Goal: Task Accomplishment & Management: Manage account settings

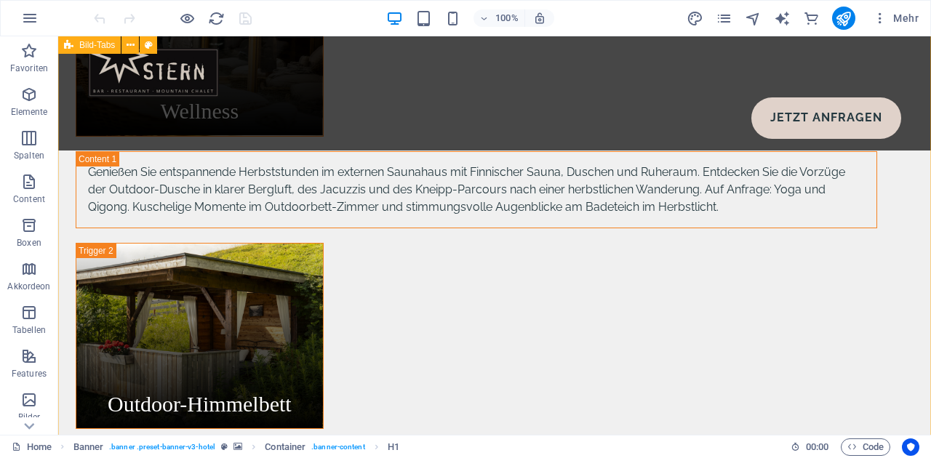
scroll to position [1095, 0]
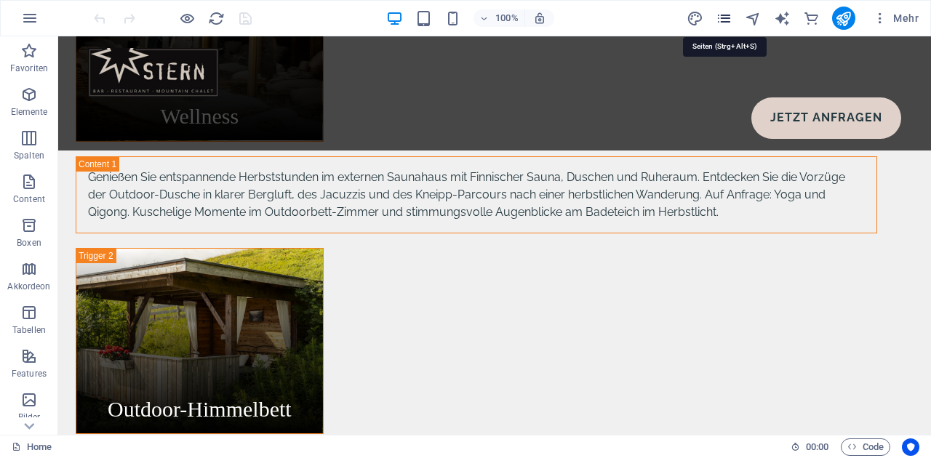
click at [726, 17] on icon "pages" at bounding box center [724, 18] width 17 height 17
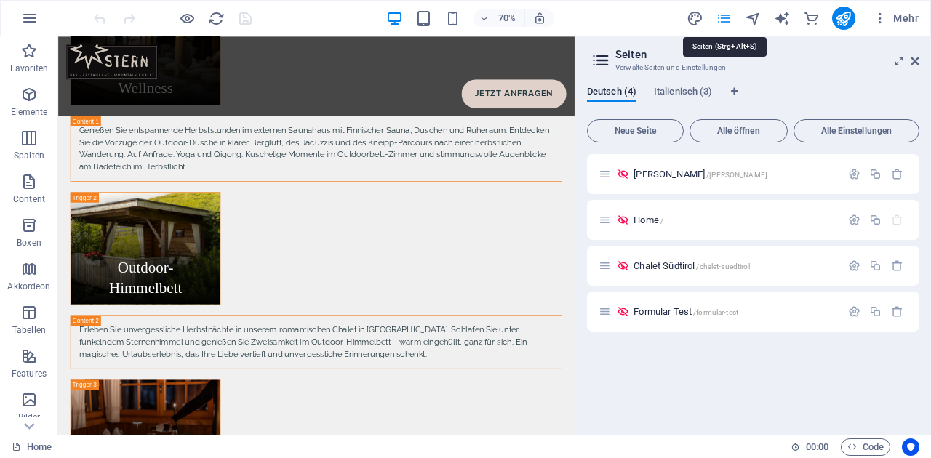
scroll to position [1259, 0]
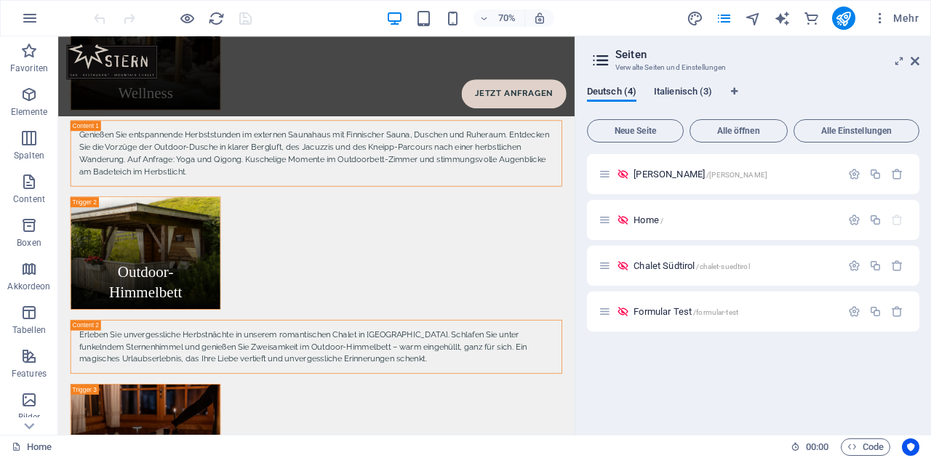
click at [680, 92] on span "Italienisch (3)" at bounding box center [683, 93] width 58 height 20
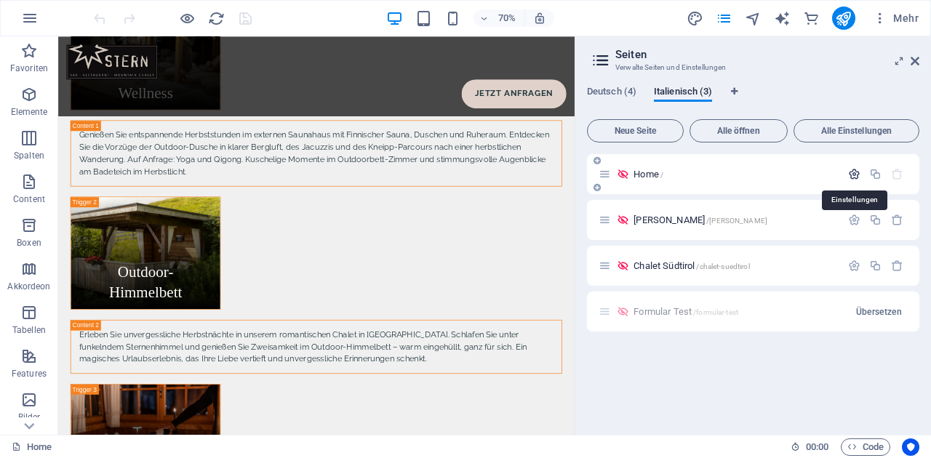
click at [859, 177] on icon "button" at bounding box center [854, 174] width 12 height 12
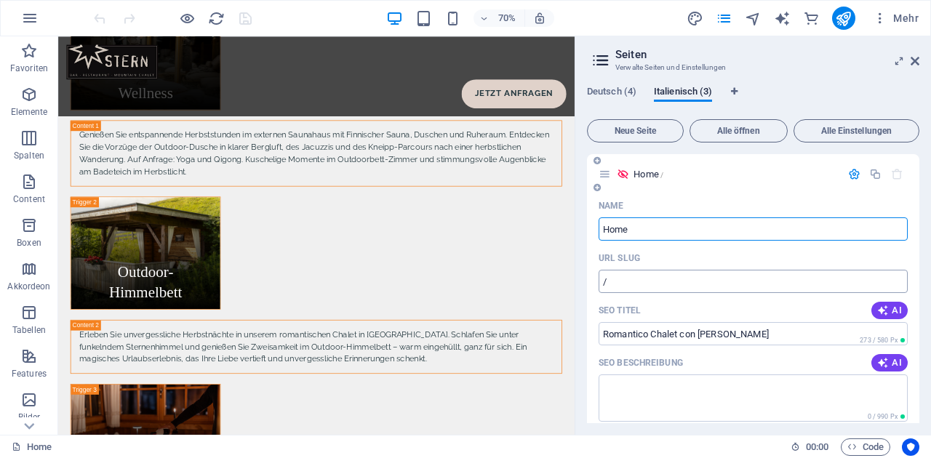
click at [608, 290] on input "/" at bounding box center [753, 281] width 309 height 23
type input "/estate"
drag, startPoint x: 640, startPoint y: 231, endPoint x: 597, endPoint y: 229, distance: 42.3
type input "Estate"
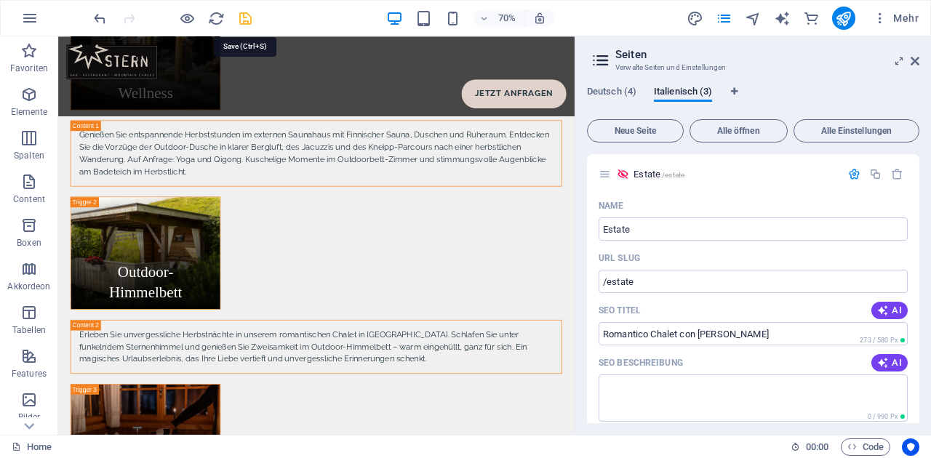
click at [246, 23] on icon "save" at bounding box center [245, 18] width 17 height 17
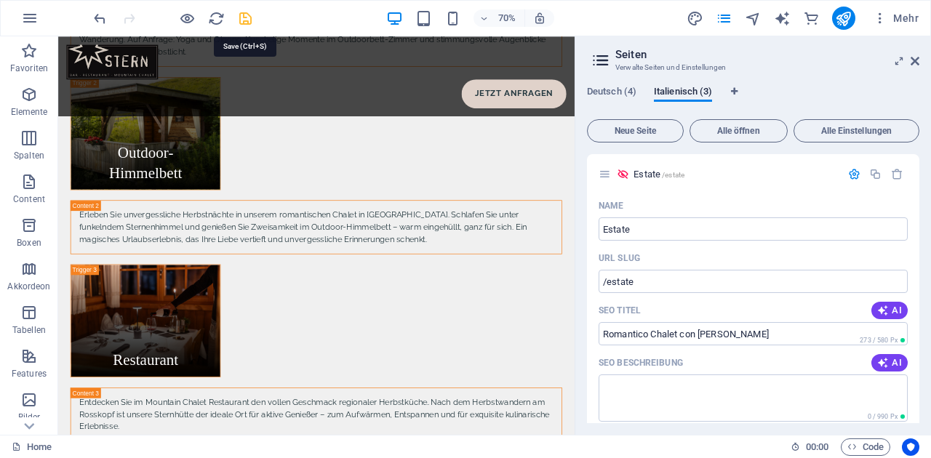
scroll to position [1095, 0]
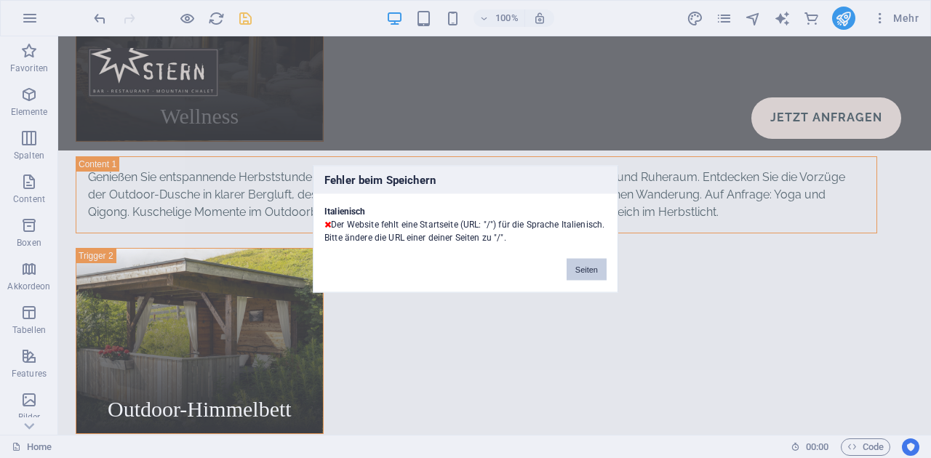
click at [586, 271] on button "Seiten" at bounding box center [587, 270] width 40 height 22
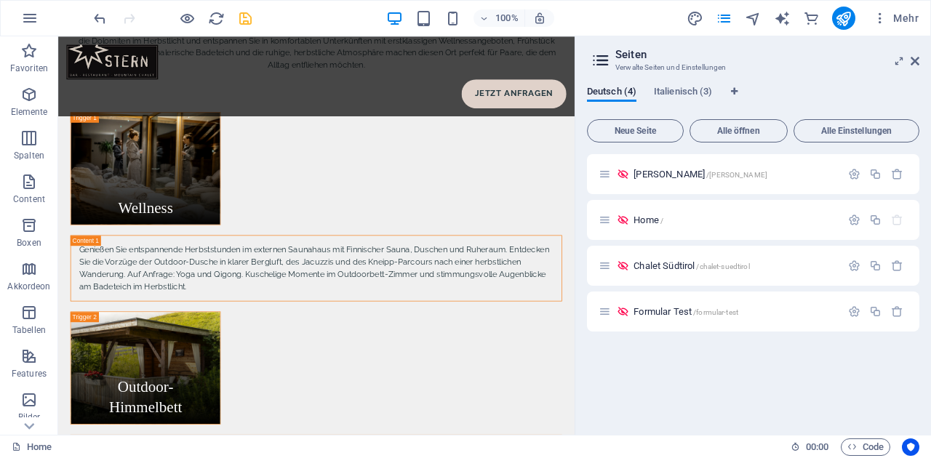
scroll to position [1259, 0]
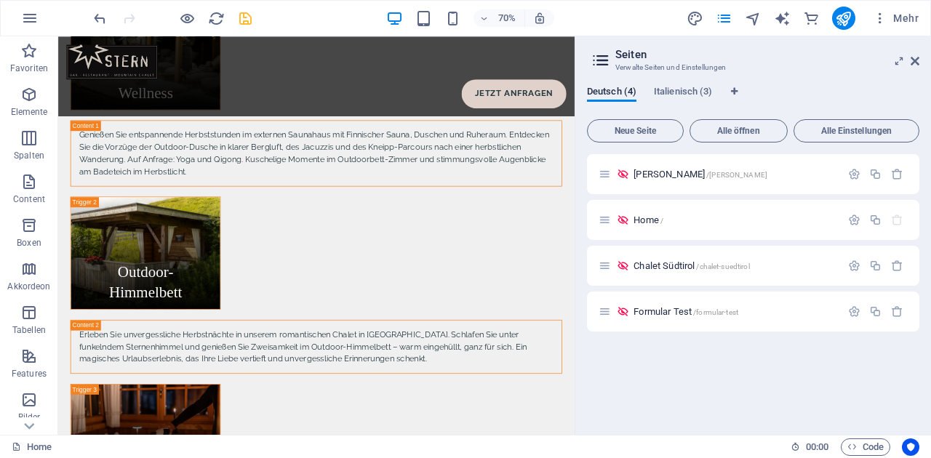
click at [686, 84] on div "Deutsch (4) Italienisch (3) Neue Seite Alle öffnen Alle Einstellungen [PERSON_N…" at bounding box center [754, 254] width 356 height 361
click at [680, 101] on button "Italienisch (3)" at bounding box center [683, 94] width 58 height 16
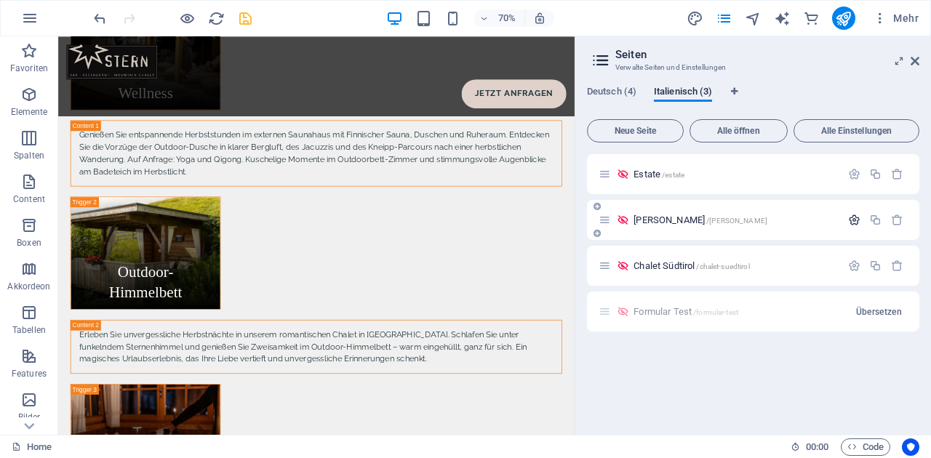
click at [853, 220] on icon "button" at bounding box center [854, 220] width 12 height 12
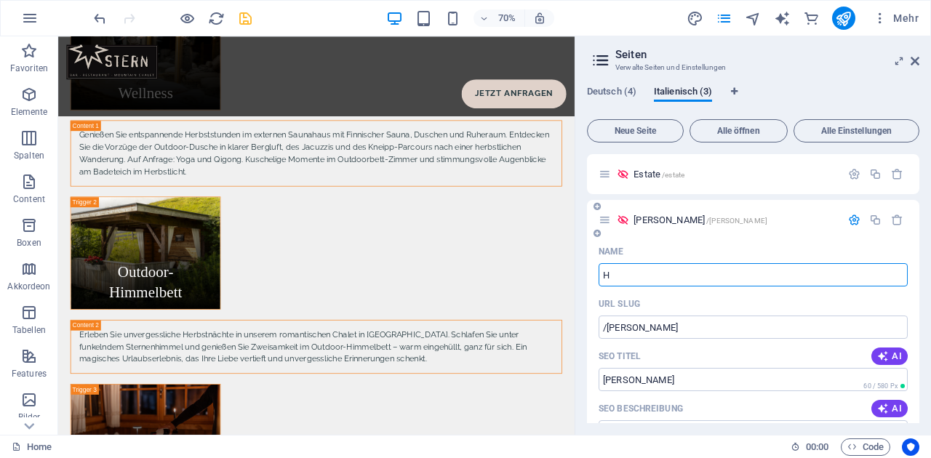
type input "H"
type input "/h"
type input "H"
type input "Home"
type input "/home"
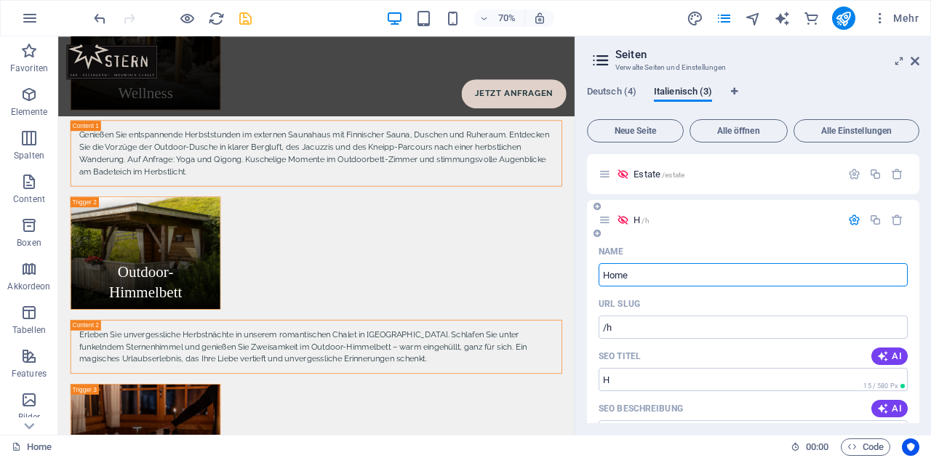
type input "Home"
click at [642, 328] on input "/home" at bounding box center [753, 327] width 309 height 23
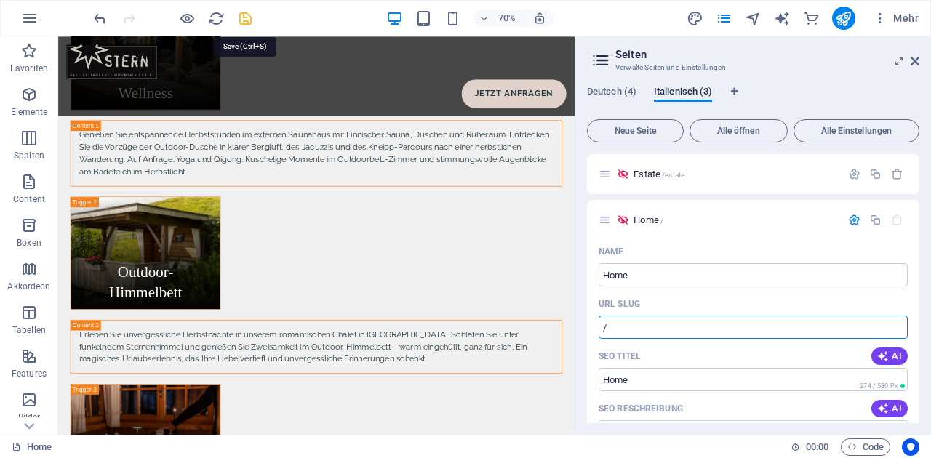
type input "/"
click at [248, 17] on icon "save" at bounding box center [245, 18] width 17 height 17
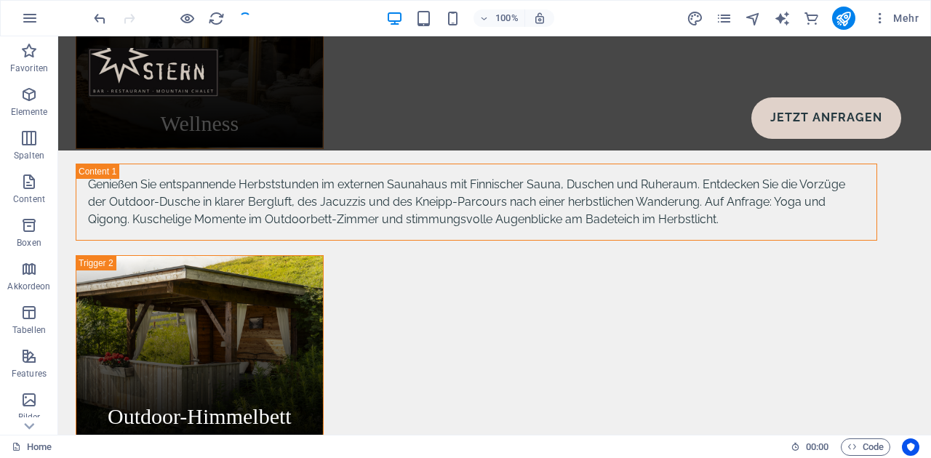
scroll to position [1095, 0]
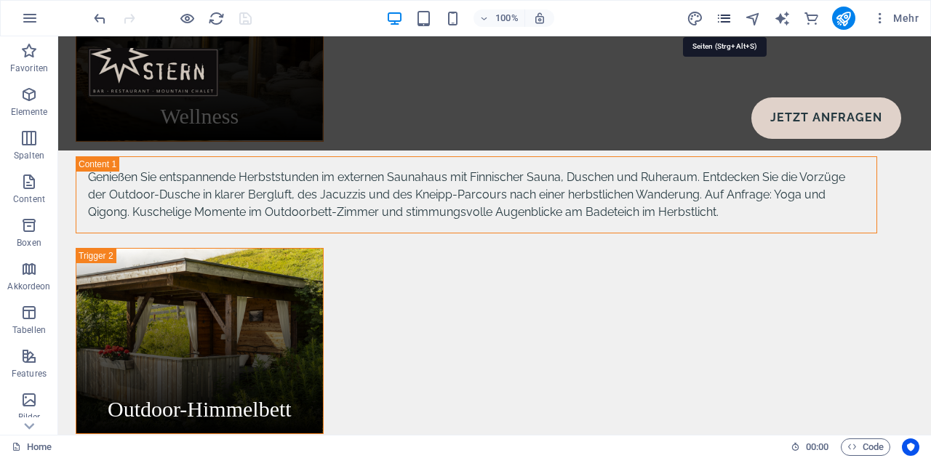
click at [720, 20] on icon "pages" at bounding box center [724, 18] width 17 height 17
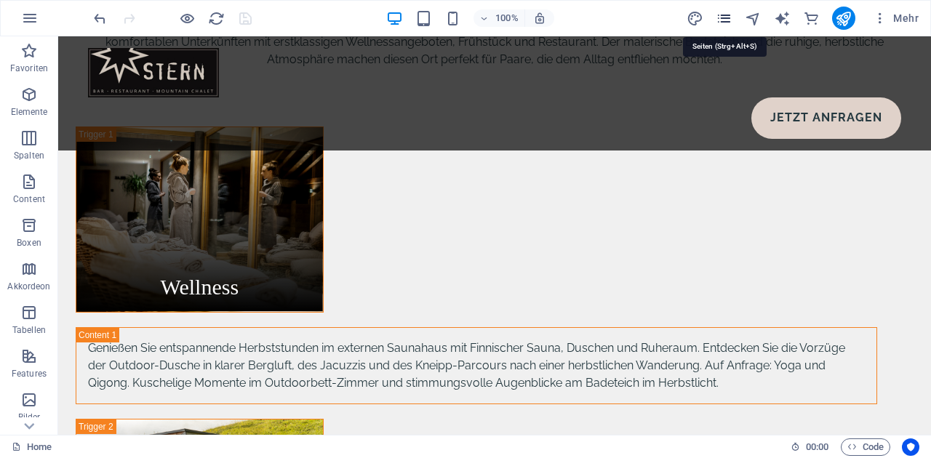
scroll to position [1259, 0]
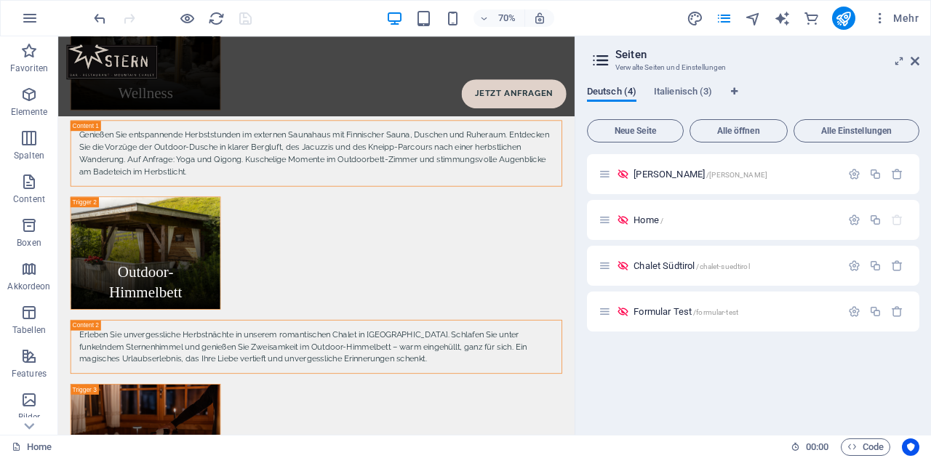
click at [607, 95] on span "Deutsch (4)" at bounding box center [611, 93] width 49 height 20
click at [684, 97] on span "Italienisch (3)" at bounding box center [683, 93] width 58 height 20
click at [608, 94] on span "Deutsch (4)" at bounding box center [611, 93] width 49 height 20
click at [677, 89] on span "Italienisch (3)" at bounding box center [683, 93] width 58 height 20
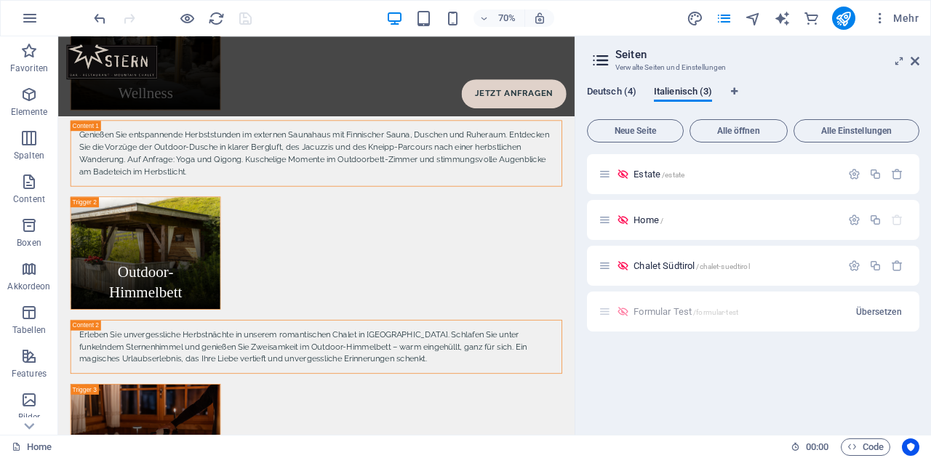
click at [597, 87] on span "Deutsch (4)" at bounding box center [611, 93] width 49 height 20
click at [679, 91] on span "Italienisch (3)" at bounding box center [683, 93] width 58 height 20
click at [850, 13] on icon "publish" at bounding box center [843, 18] width 17 height 17
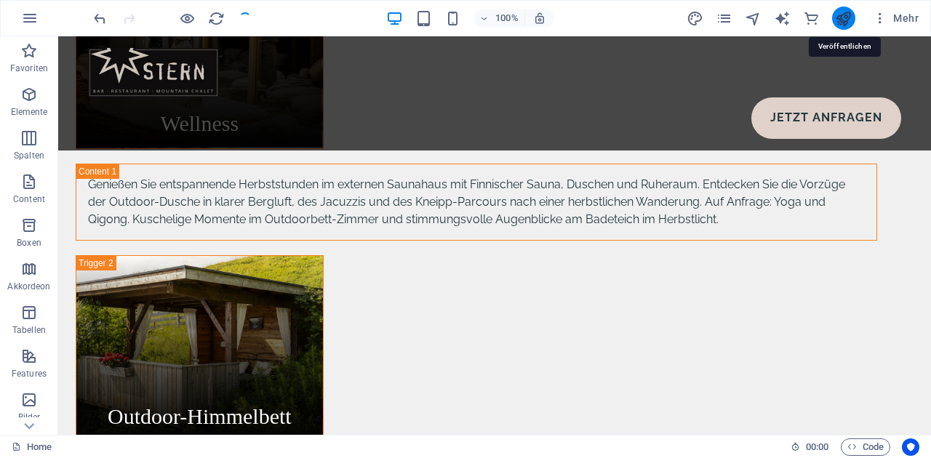
scroll to position [1095, 0]
